Goal: Information Seeking & Learning: Learn about a topic

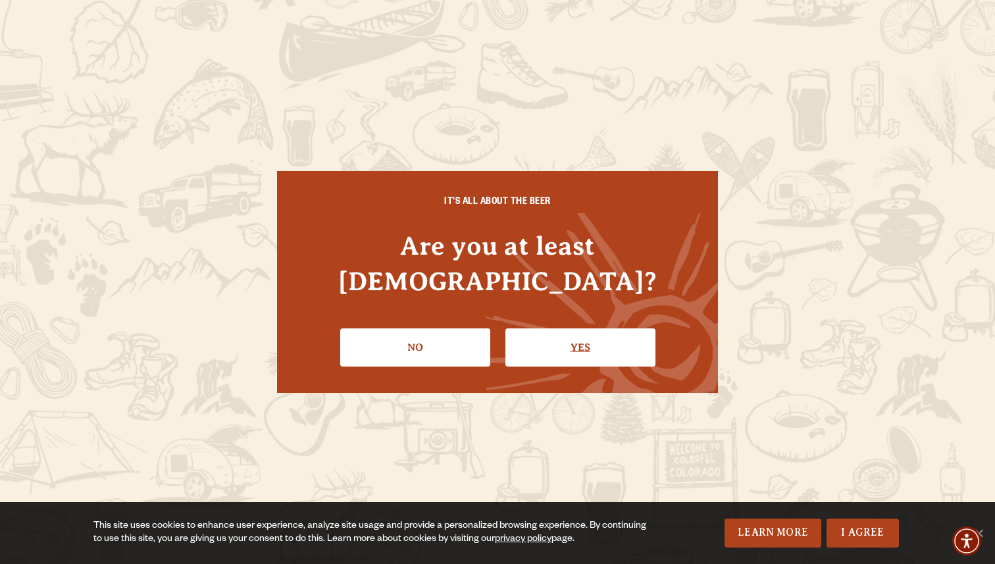
click at [567, 331] on link "Yes" at bounding box center [580, 347] width 150 height 38
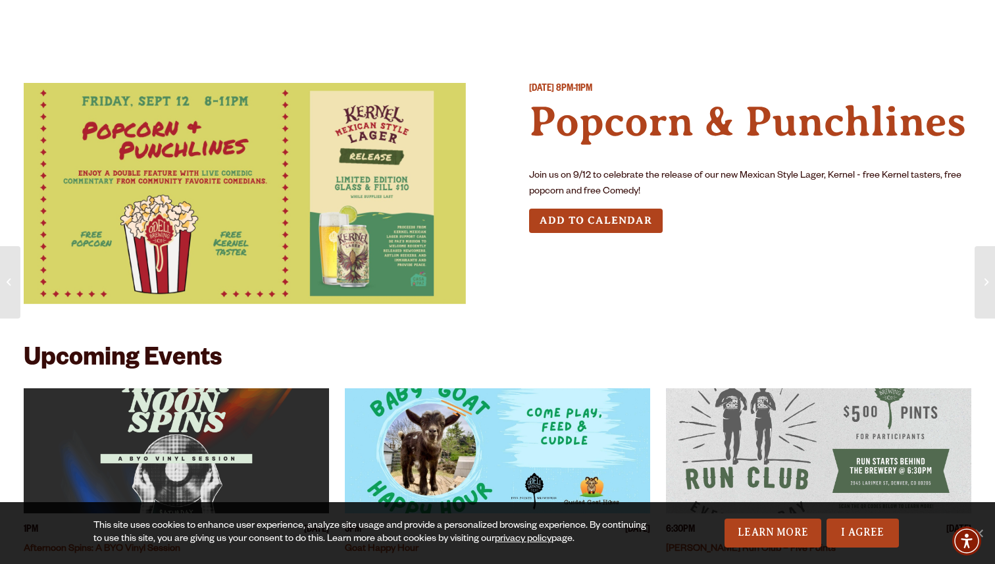
click at [813, 170] on p "Join us on 9/12 to celebrate the release of our new Mexican Style Lager, Kernel…" at bounding box center [750, 184] width 442 height 32
drag, startPoint x: 556, startPoint y: 179, endPoint x: 736, endPoint y: 164, distance: 181.0
click at [735, 165] on div "Friday September 12, 2025 8PM-11PM Popcorn & Punchlines Join us on 9/12 to cele…" at bounding box center [750, 199] width 442 height 232
click at [736, 164] on div "Friday September 12, 2025 8PM-11PM Popcorn & Punchlines Join us on 9/12 to cele…" at bounding box center [750, 199] width 442 height 232
drag, startPoint x: 588, startPoint y: 175, endPoint x: 659, endPoint y: 175, distance: 71.1
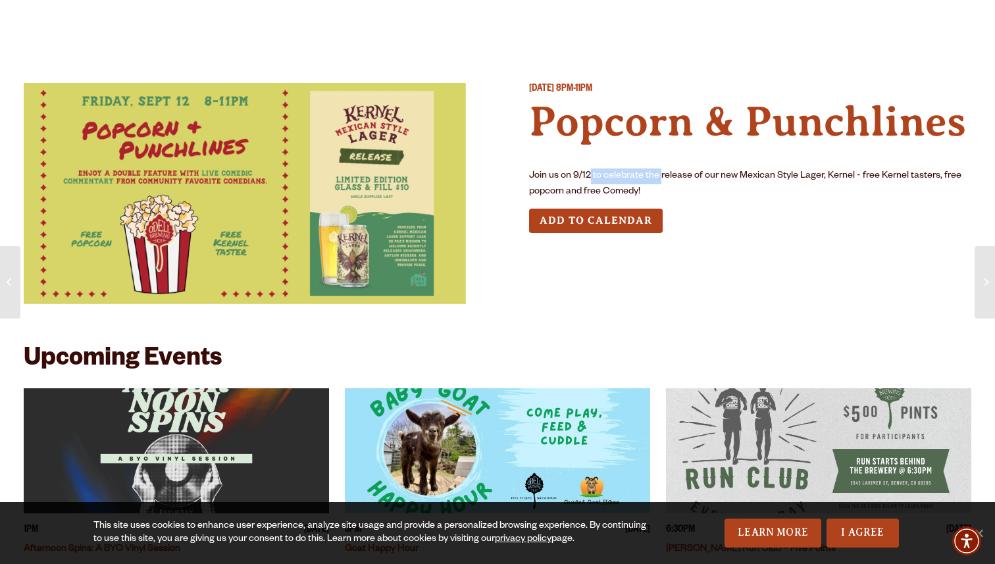
click at [659, 175] on p "Join us on 9/12 to celebrate the release of our new Mexican Style Lager, Kernel…" at bounding box center [750, 184] width 442 height 32
click at [342, 153] on img at bounding box center [245, 193] width 442 height 221
click at [308, 350] on div "Upcoming Events" at bounding box center [498, 367] width 948 height 42
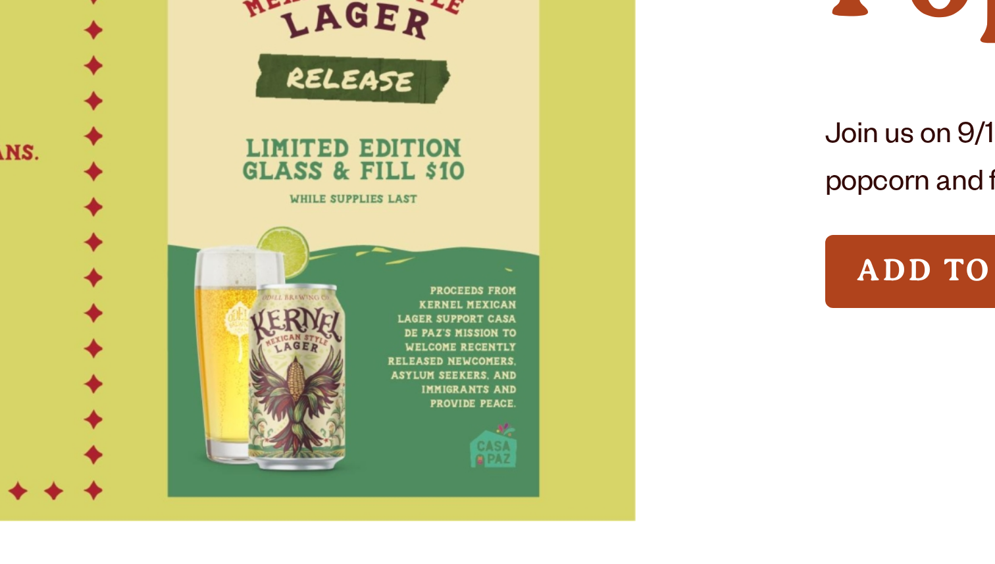
click at [392, 186] on img at bounding box center [245, 193] width 442 height 221
click at [494, 204] on div "Friday September 12, 2025 8PM-11PM Popcorn & Punchlines Join us on 9/12 to cele…" at bounding box center [498, 199] width 948 height 232
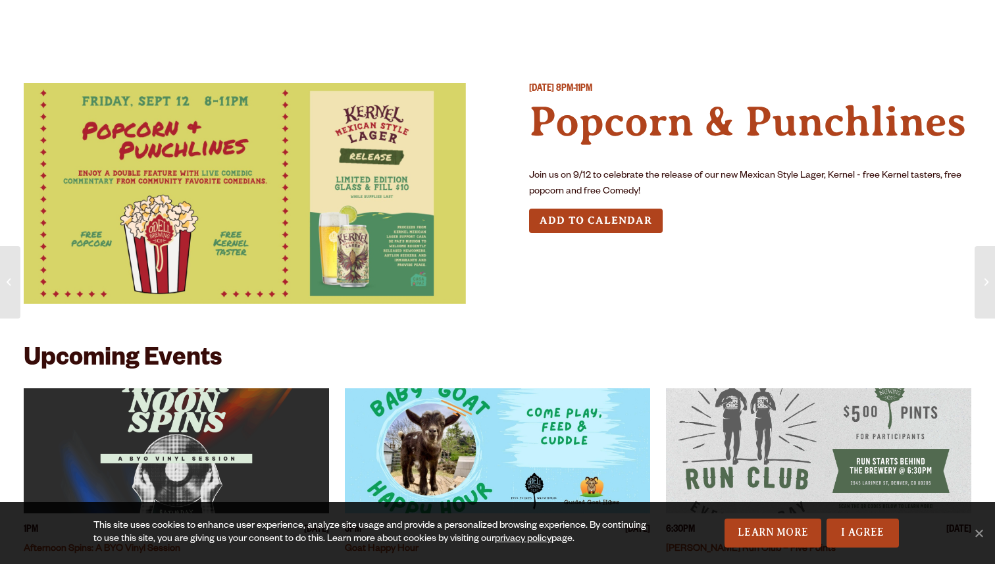
click at [390, 203] on img at bounding box center [245, 193] width 442 height 221
click at [570, 282] on div "[DATE] 8PM-11PM Popcorn & Punchlines Join us on 9/12 to celebrate the release o…" at bounding box center [750, 199] width 442 height 232
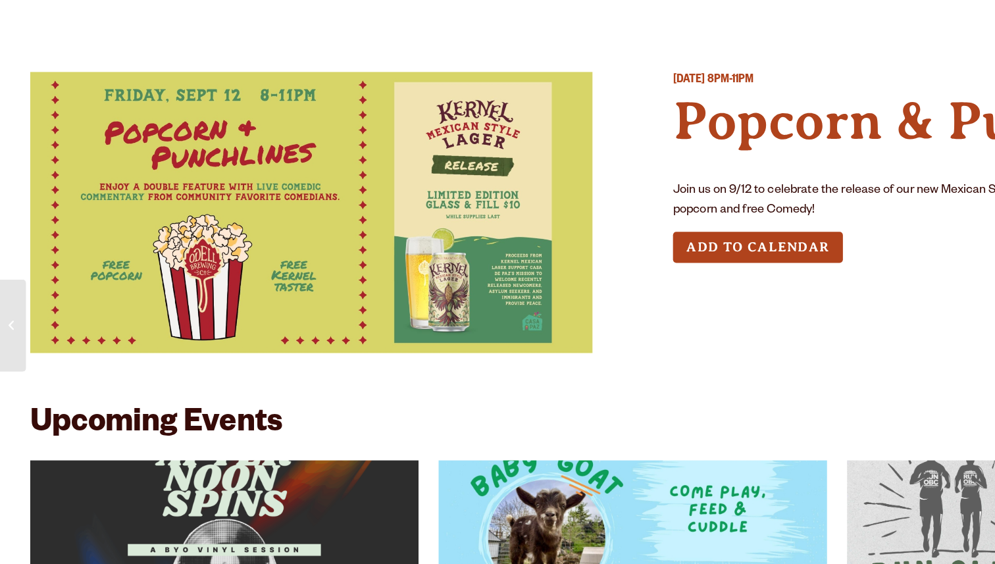
click at [324, 51] on div "[DATE] 8PM-11PM Popcorn & Punchlines Join us on 9/12 to celebrate the release o…" at bounding box center [498, 198] width 948 height 295
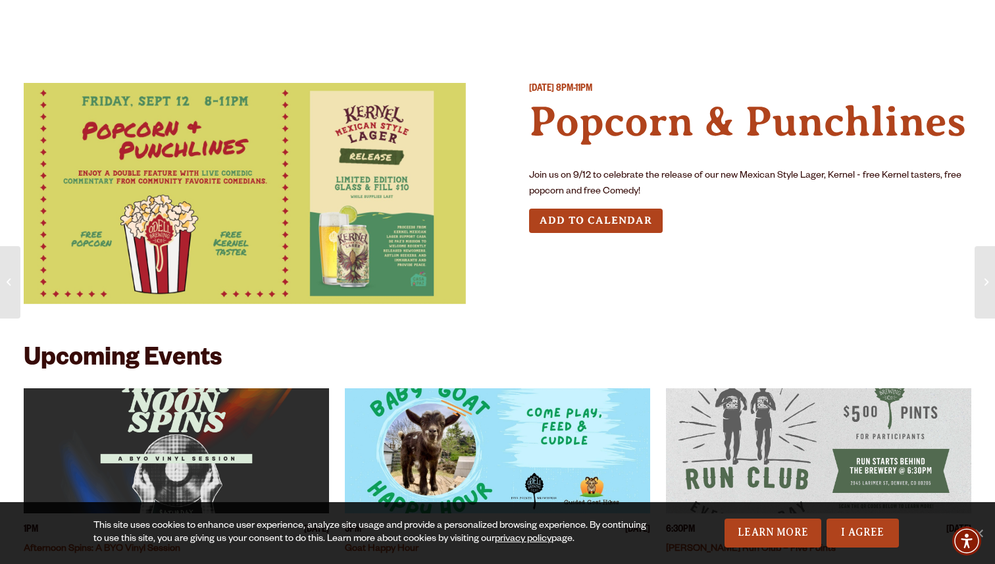
drag, startPoint x: 773, startPoint y: 240, endPoint x: 707, endPoint y: 236, distance: 66.6
click at [700, 234] on div "[DATE] 8PM-11PM Popcorn & Punchlines Join us on 9/12 to celebrate the release o…" at bounding box center [750, 199] width 442 height 232
click at [359, 176] on img at bounding box center [245, 193] width 442 height 221
click at [592, 215] on button "Add to Calendar" at bounding box center [596, 221] width 134 height 24
click at [587, 218] on button "Add to Calendar" at bounding box center [596, 221] width 134 height 24
